Goal: Transaction & Acquisition: Purchase product/service

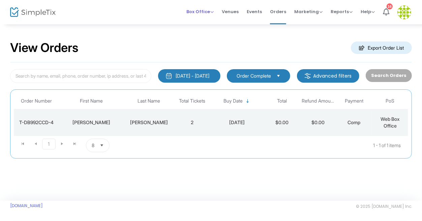
click at [193, 8] on span "Box Office Sell Tickets Bookings Sell Season Pass" at bounding box center [200, 11] width 27 height 17
click at [195, 13] on span "Box Office" at bounding box center [200, 11] width 27 height 6
click at [200, 25] on li "Sell Tickets" at bounding box center [211, 22] width 48 height 13
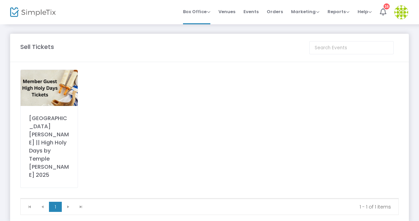
click at [39, 92] on img at bounding box center [49, 88] width 57 height 36
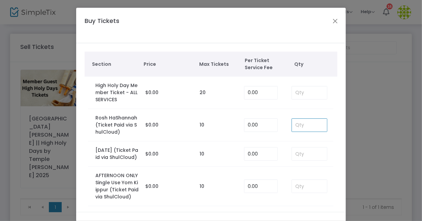
click at [300, 131] on input at bounding box center [309, 125] width 35 height 13
type input "1"
click at [297, 155] on input at bounding box center [309, 153] width 35 height 13
type input "0"
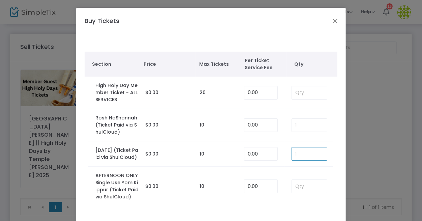
type input "1"
drag, startPoint x: 340, startPoint y: 174, endPoint x: 339, endPoint y: 198, distance: 24.3
click at [339, 198] on div "Section Price Max Tickets Per Ticket Service Fee Qty High Holy Day Member Ticke…" at bounding box center [211, 128] width 270 height 171
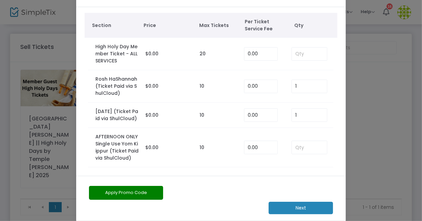
scroll to position [46, 0]
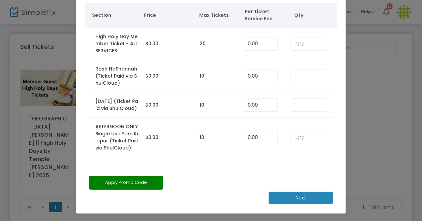
click at [294, 197] on m-button "Next" at bounding box center [301, 198] width 64 height 12
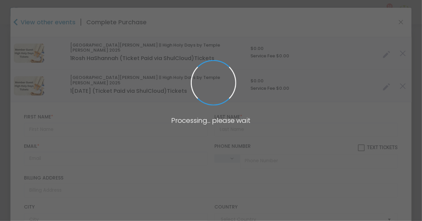
type input "[GEOGRAPHIC_DATA]"
type input "[US_STATE]"
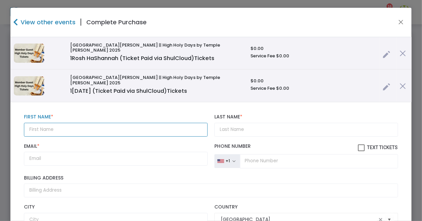
click at [69, 123] on input "text" at bounding box center [116, 130] width 184 height 14
type input "[PERSON_NAME]"
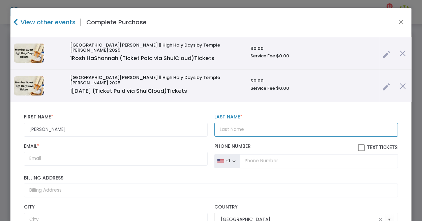
click at [253, 123] on input "Last Name *" at bounding box center [307, 130] width 184 height 14
type input "[PERSON_NAME]"
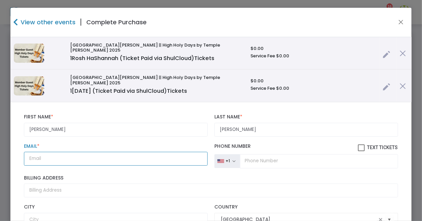
click at [66, 152] on input "Email *" at bounding box center [116, 159] width 184 height 14
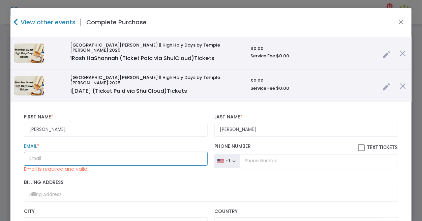
paste input "[EMAIL_ADDRESS][DOMAIN_NAME]"
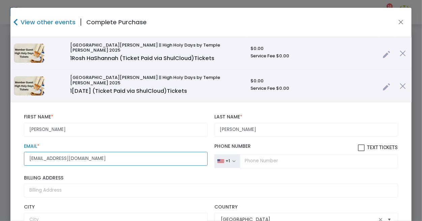
type input "[EMAIL_ADDRESS][DOMAIN_NAME]"
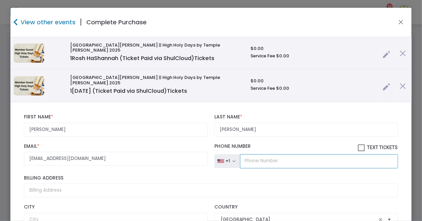
click at [262, 158] on input "tel" at bounding box center [319, 161] width 158 height 14
type input "[PHONE_NUMBER]"
click at [358, 144] on span at bounding box center [361, 147] width 7 height 7
click at [361, 151] on input "Text Tickets" at bounding box center [361, 151] width 0 height 0
checkbox input "true"
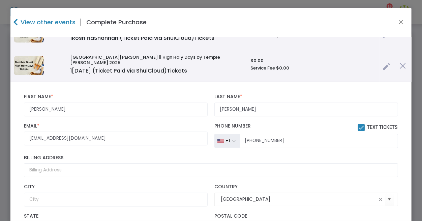
scroll to position [23, 0]
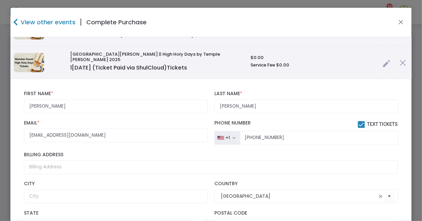
drag, startPoint x: 402, startPoint y: 154, endPoint x: 403, endPoint y: 165, distance: 11.2
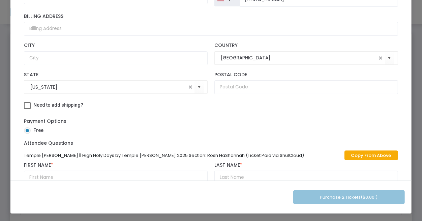
scroll to position [74, 0]
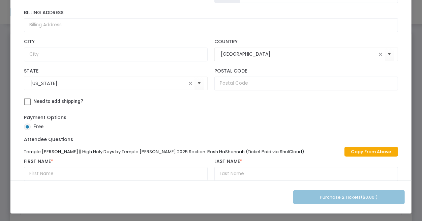
click at [379, 147] on link "Copy From Above" at bounding box center [372, 152] width 54 height 10
type input "[PERSON_NAME]"
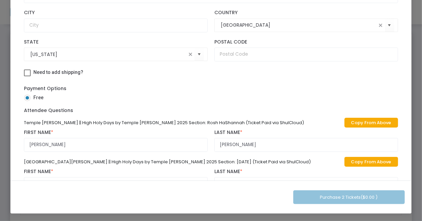
scroll to position [104, 0]
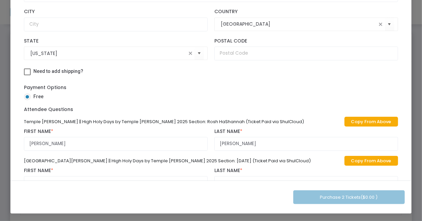
click at [375, 156] on link "Copy From Above" at bounding box center [372, 161] width 54 height 10
type input "[PERSON_NAME]"
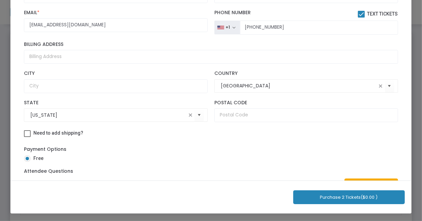
scroll to position [42, 0]
